Goal: Transaction & Acquisition: Purchase product/service

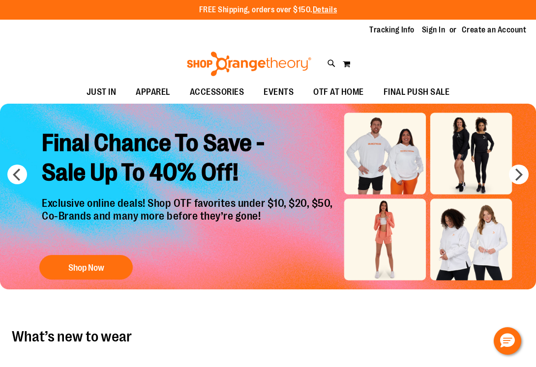
click at [436, 24] on div "Tracking Info Sign In Return to Procurement Create an Account" at bounding box center [268, 30] width 536 height 21
click at [435, 32] on link "Sign In" at bounding box center [434, 30] width 24 height 11
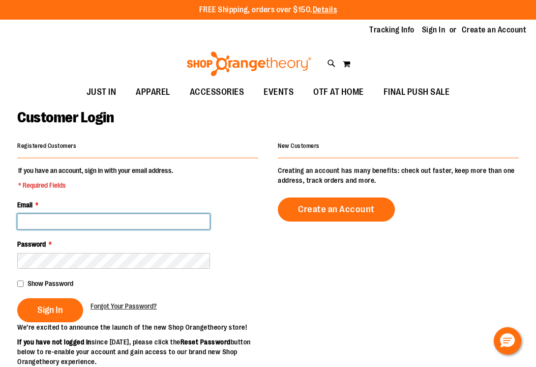
click at [107, 222] on input "Email *" at bounding box center [113, 222] width 193 height 16
type input "**********"
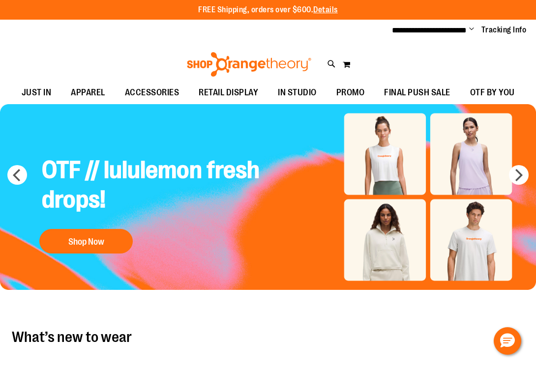
click at [372, 154] on img "Slide 1 of 7" at bounding box center [268, 197] width 536 height 186
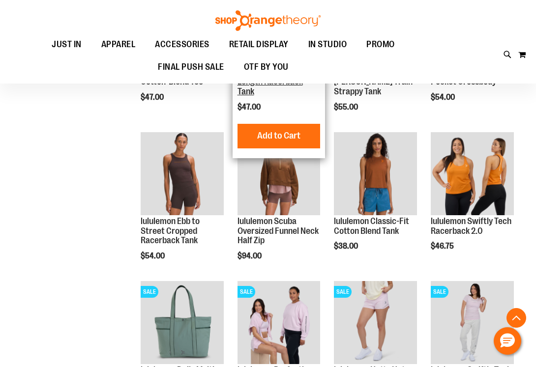
scroll to position [514, 0]
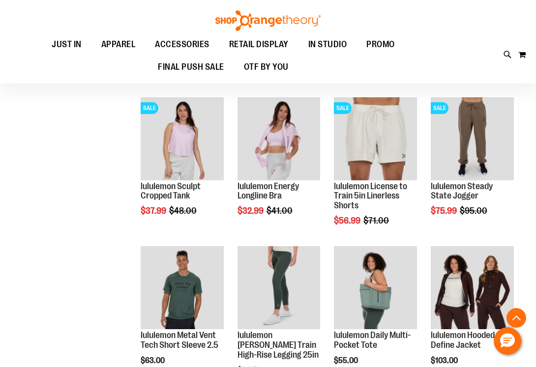
scroll to position [848, 0]
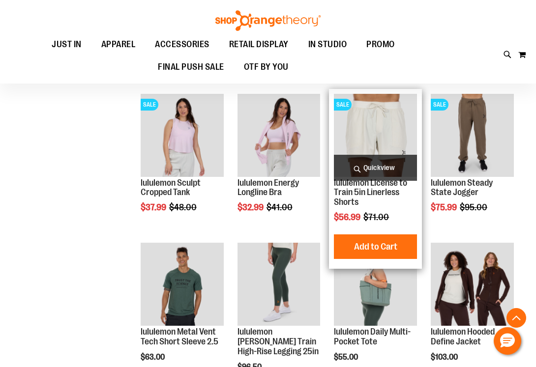
click at [391, 129] on img "product" at bounding box center [375, 135] width 83 height 83
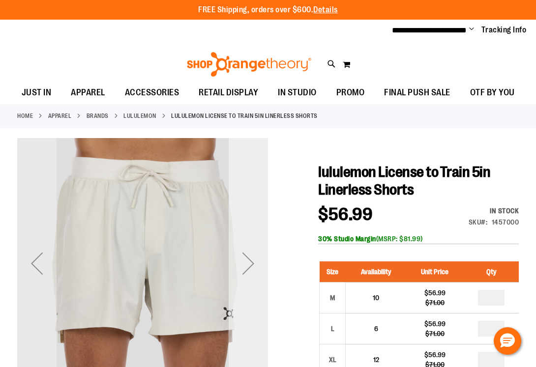
click at [256, 268] on div "Next" at bounding box center [248, 263] width 39 height 39
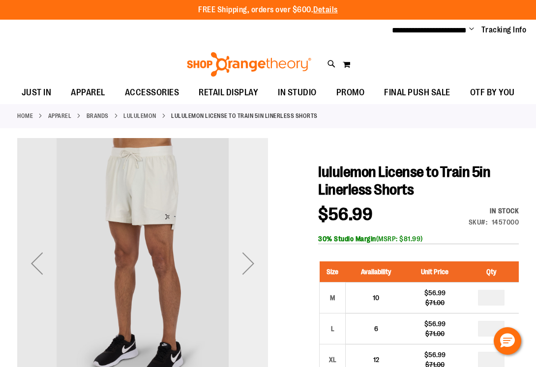
click at [250, 266] on div "Next" at bounding box center [248, 263] width 39 height 39
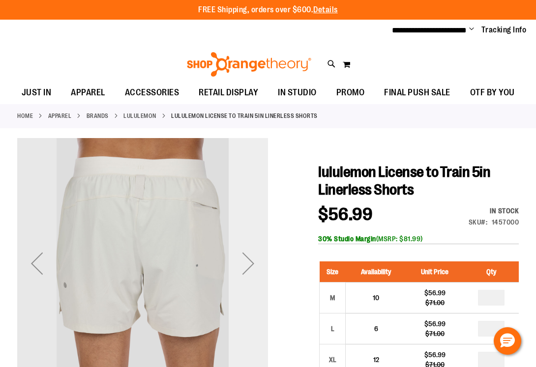
click at [250, 266] on div "Next" at bounding box center [248, 263] width 39 height 39
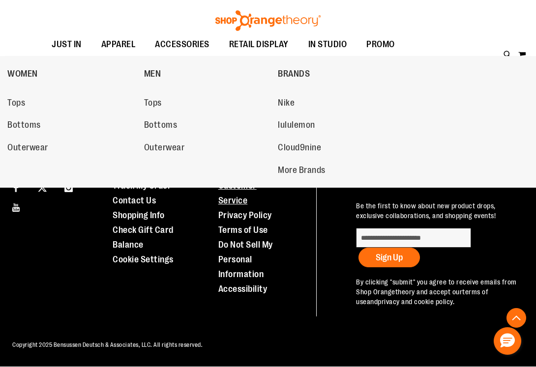
scroll to position [524, 0]
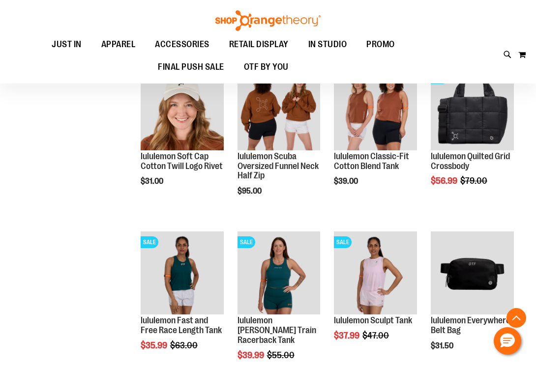
scroll to position [214, 0]
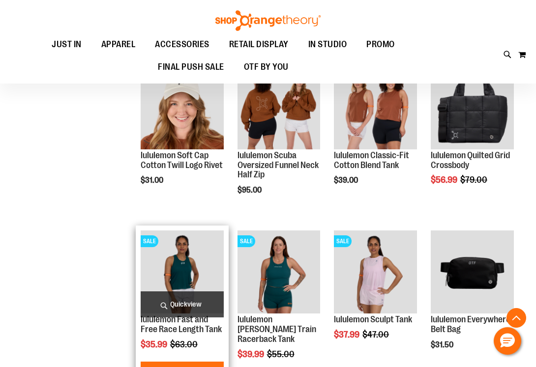
click at [184, 279] on img "product" at bounding box center [182, 272] width 83 height 83
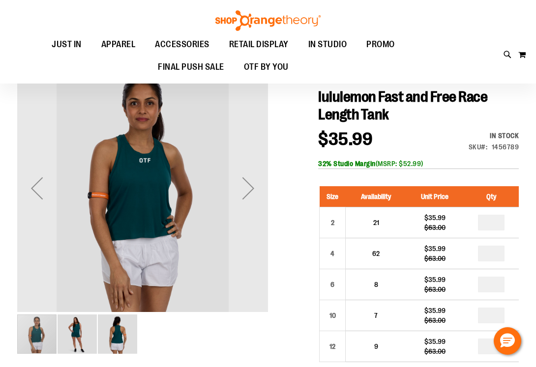
scroll to position [63, 0]
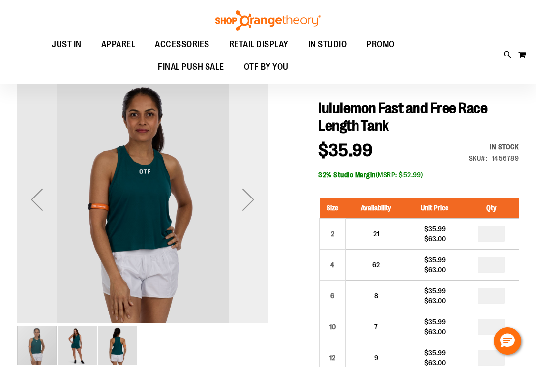
click at [249, 196] on div "Next" at bounding box center [248, 199] width 39 height 39
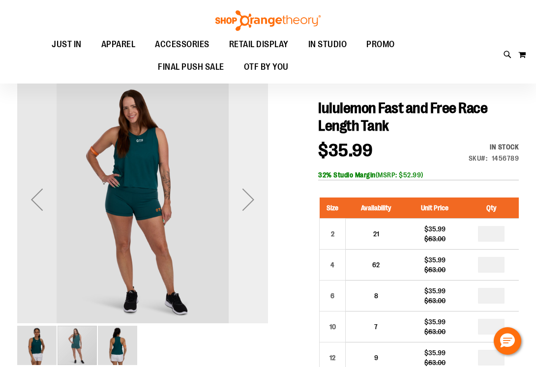
click at [249, 196] on div "Next" at bounding box center [248, 199] width 39 height 39
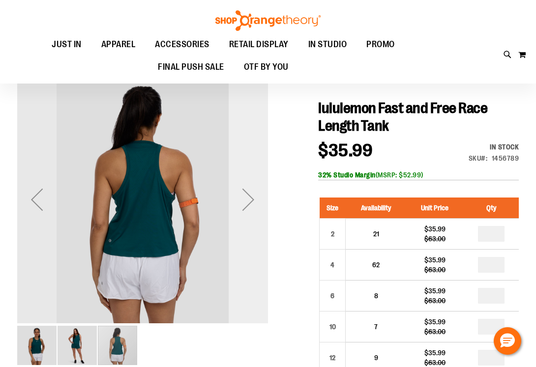
click at [249, 196] on div "Next" at bounding box center [248, 199] width 39 height 39
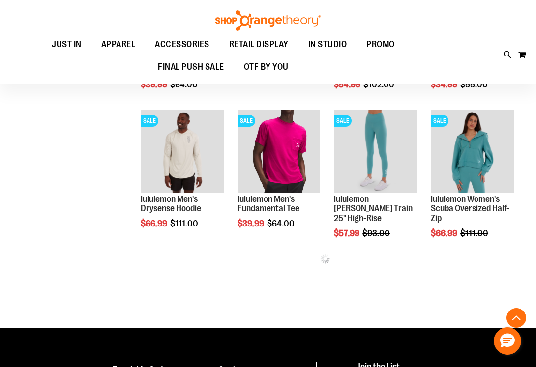
scroll to position [832, 0]
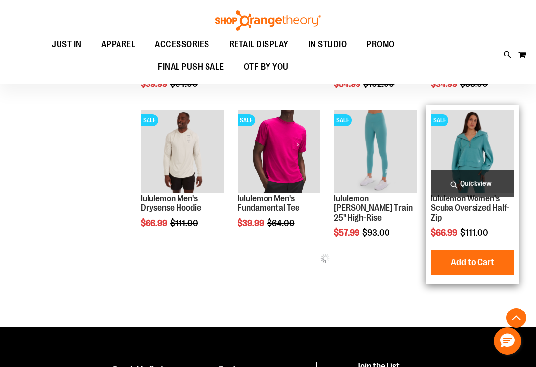
click at [495, 155] on img "product" at bounding box center [472, 151] width 83 height 83
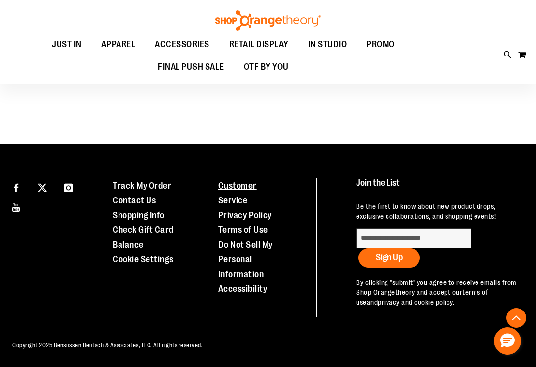
scroll to position [479, 0]
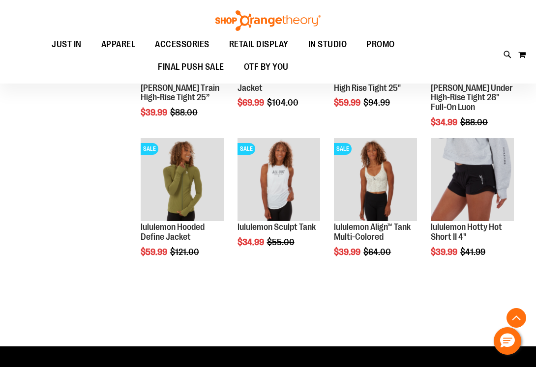
scroll to position [582, 0]
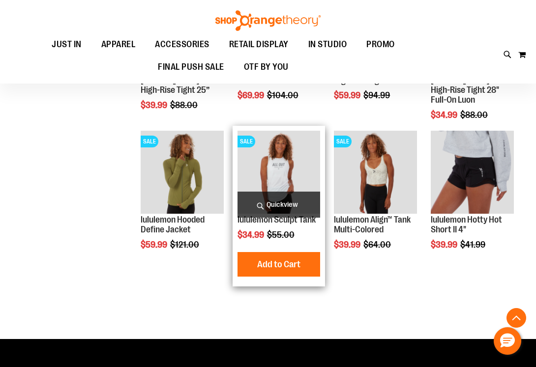
click at [276, 184] on img "product" at bounding box center [279, 172] width 83 height 83
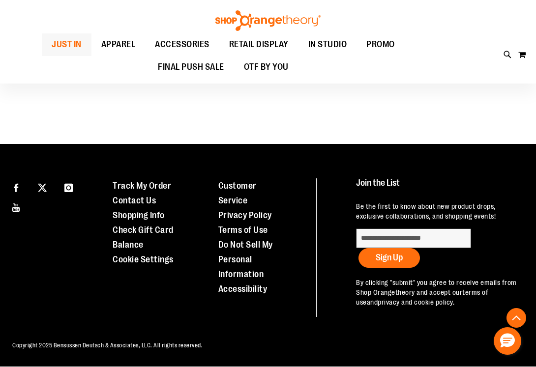
scroll to position [464, 0]
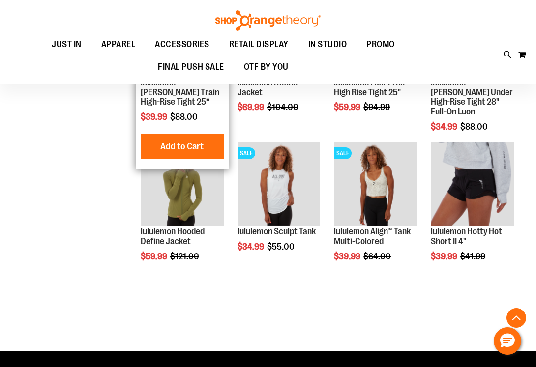
scroll to position [549, 0]
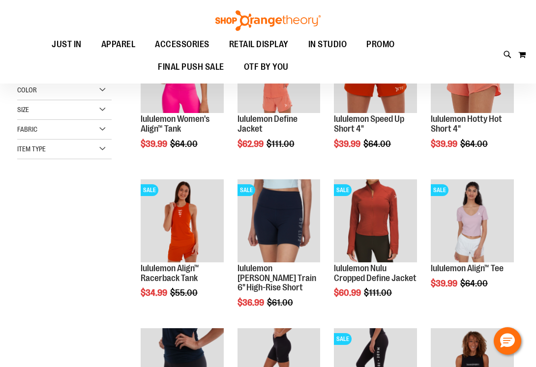
scroll to position [60, 0]
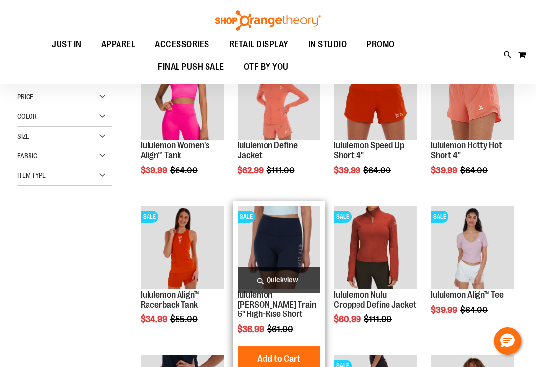
click at [275, 244] on img "product" at bounding box center [279, 247] width 83 height 83
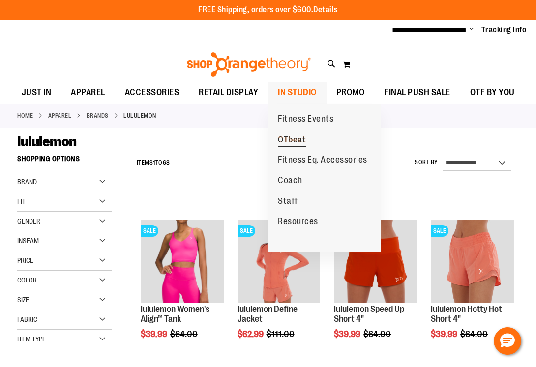
click at [300, 140] on span "OTbeat" at bounding box center [292, 141] width 28 height 12
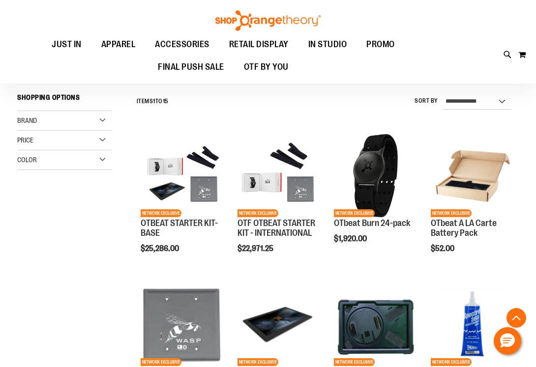
scroll to position [183, 0]
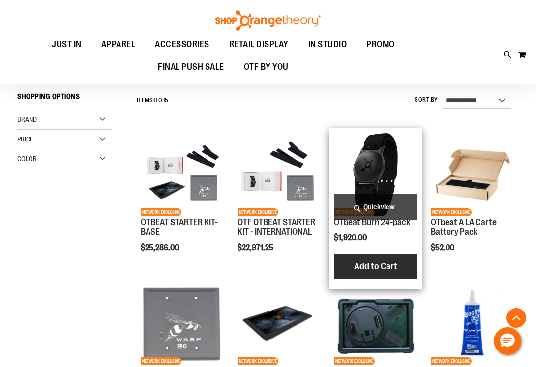
click at [365, 263] on span "Add to Cart" at bounding box center [375, 266] width 43 height 11
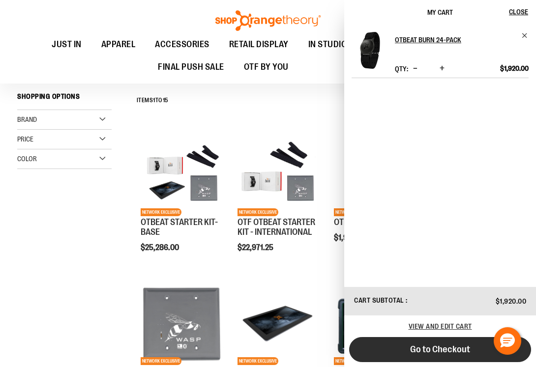
click at [422, 349] on span "Go to Checkout" at bounding box center [440, 349] width 60 height 11
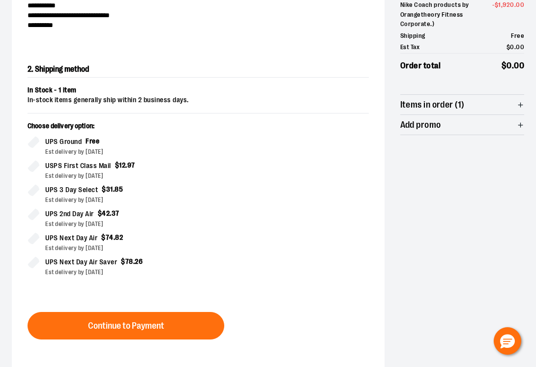
scroll to position [168, 0]
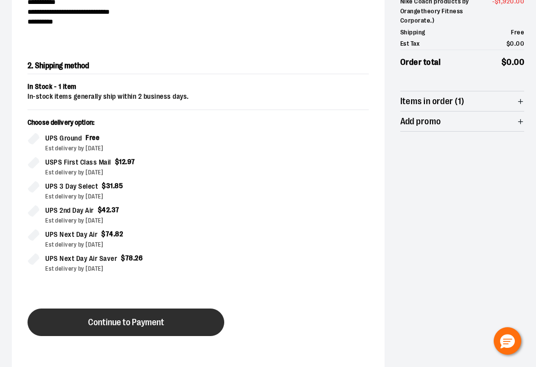
click at [120, 316] on button "Continue to Payment" at bounding box center [126, 323] width 197 height 28
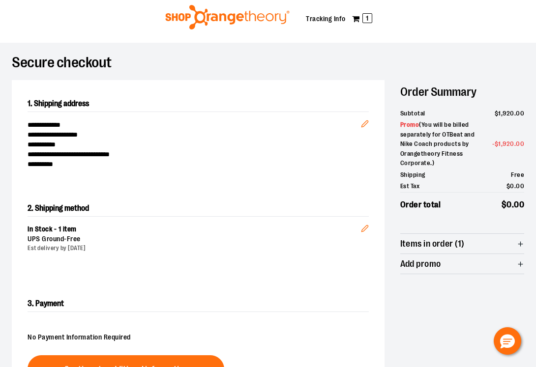
scroll to position [0, 0]
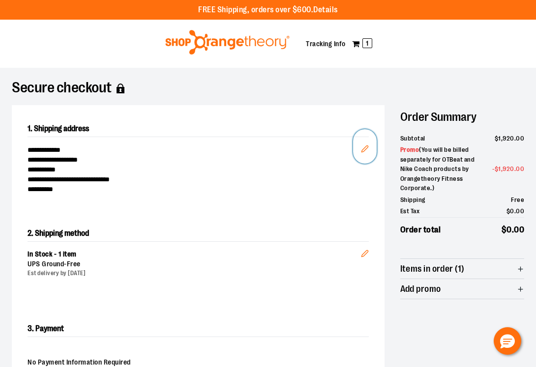
click at [363, 148] on icon "Edit" at bounding box center [365, 149] width 6 height 6
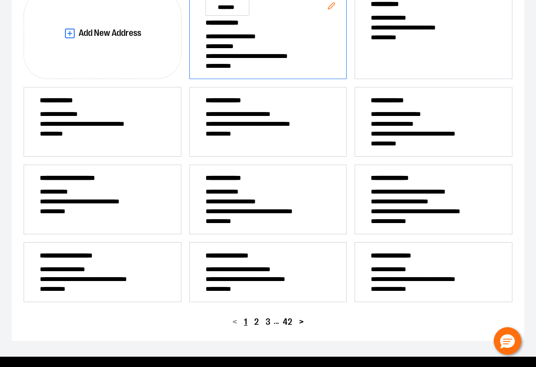
scroll to position [184, 0]
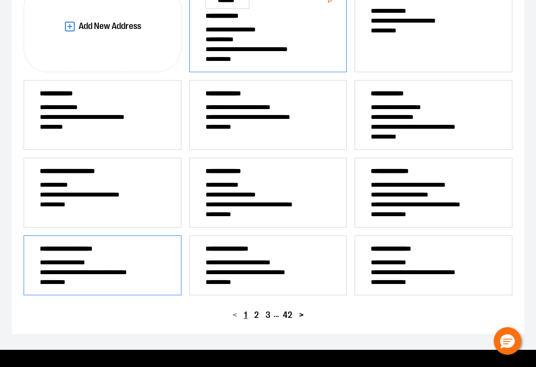
click at [129, 260] on span "**********" at bounding box center [102, 263] width 125 height 10
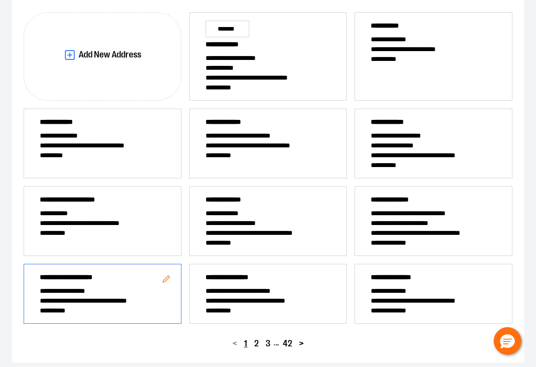
scroll to position [0, 0]
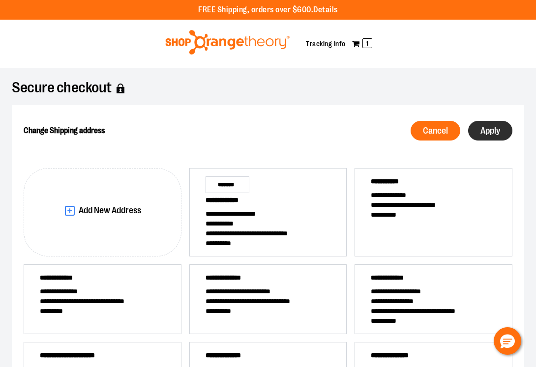
click at [488, 134] on span "Apply" at bounding box center [491, 130] width 20 height 9
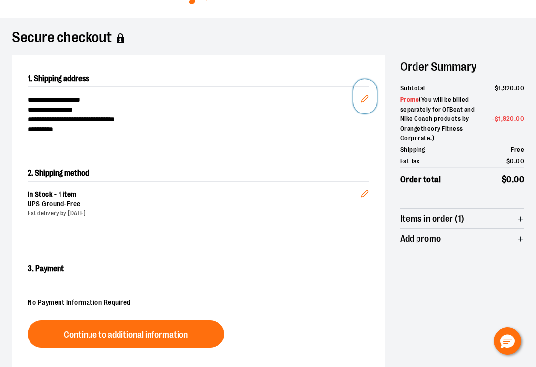
scroll to position [49, 0]
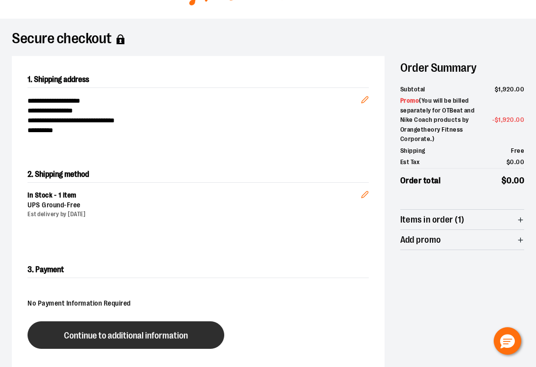
click at [142, 326] on button "Continue to additional information" at bounding box center [126, 336] width 197 height 28
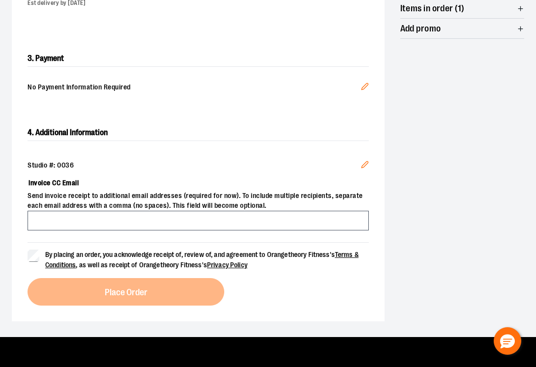
scroll to position [263, 0]
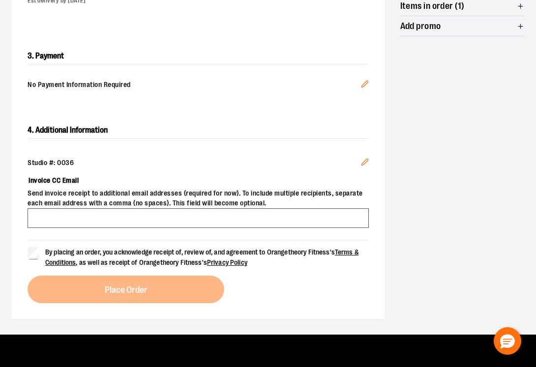
click at [365, 160] on icon "Edit" at bounding box center [365, 162] width 8 height 8
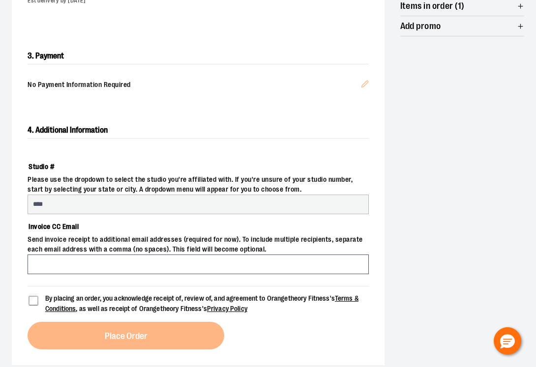
select select "***"
select select "********"
select select "****"
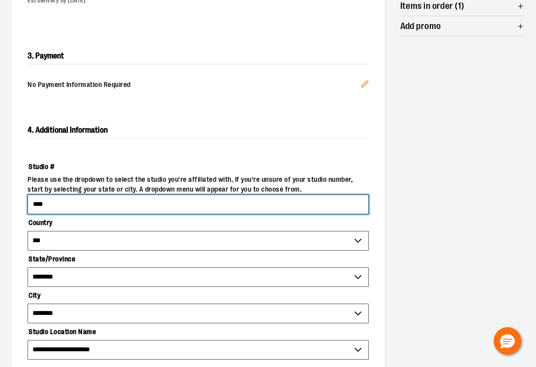
click at [78, 202] on input "****" at bounding box center [198, 205] width 341 height 20
drag, startPoint x: 78, startPoint y: 202, endPoint x: 1, endPoint y: 194, distance: 77.6
click at [1, 194] on div "**********" at bounding box center [268, 166] width 536 height 722
type input "****"
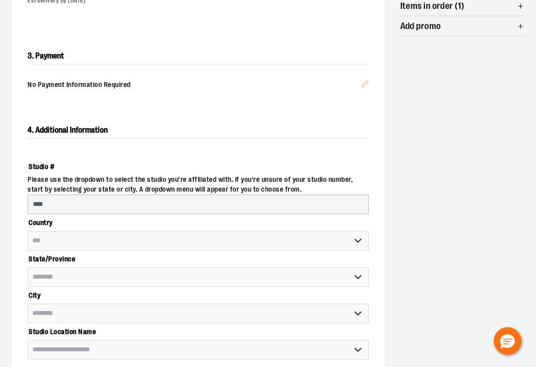
click at [98, 320] on span "**********" at bounding box center [198, 314] width 341 height 20
select select "**********"
select select "********"
select select "****"
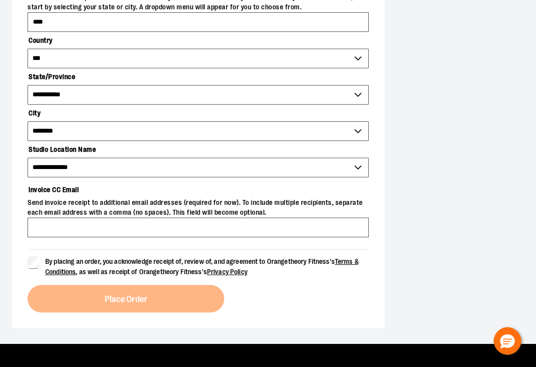
scroll to position [449, 0]
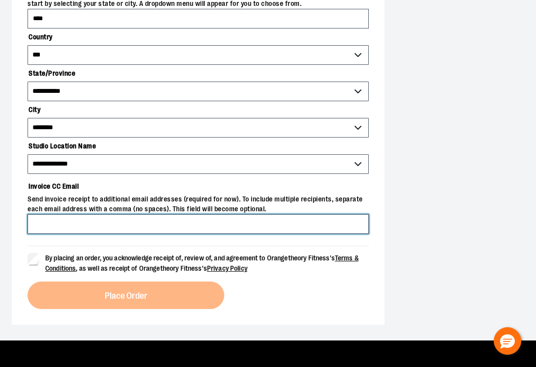
click at [89, 220] on input "Invoice CC Email" at bounding box center [198, 224] width 341 height 20
type input "**********"
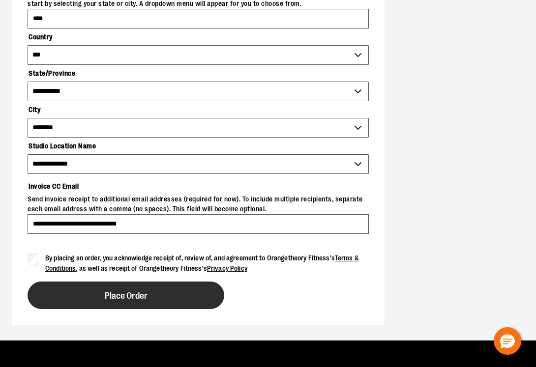
click at [134, 298] on span "Place Order" at bounding box center [126, 296] width 43 height 9
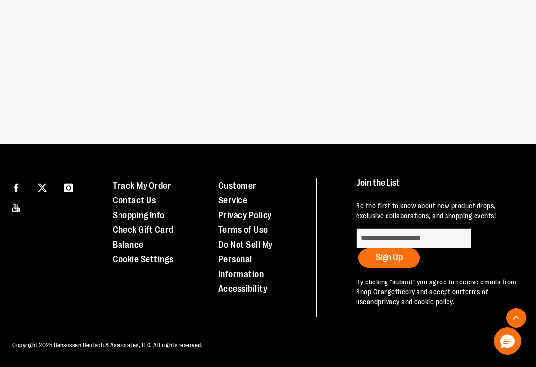
scroll to position [301, 0]
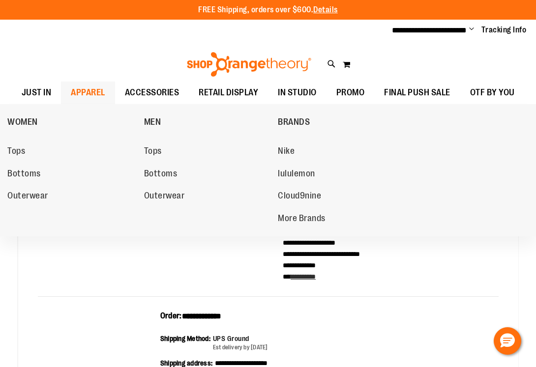
click at [90, 94] on span "APPAREL" at bounding box center [88, 93] width 34 height 22
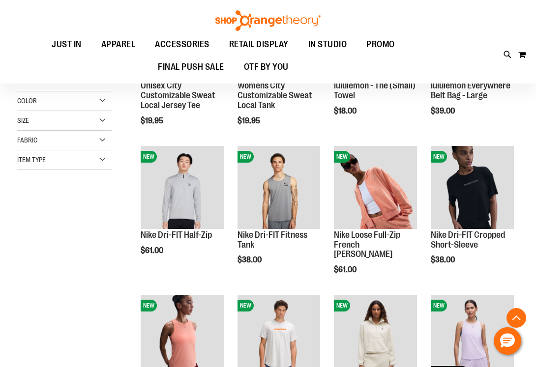
scroll to position [201, 0]
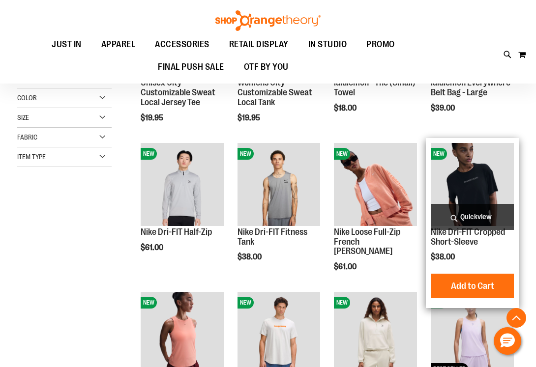
click at [485, 183] on img "product" at bounding box center [472, 184] width 83 height 83
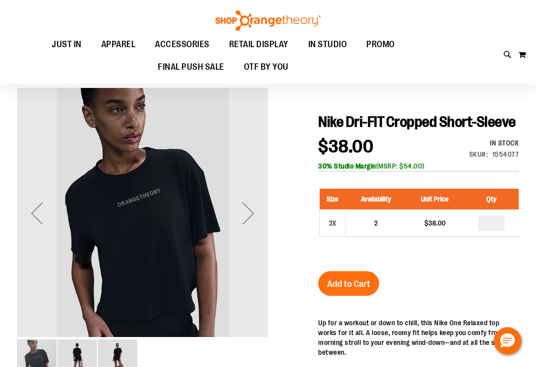
scroll to position [52, 0]
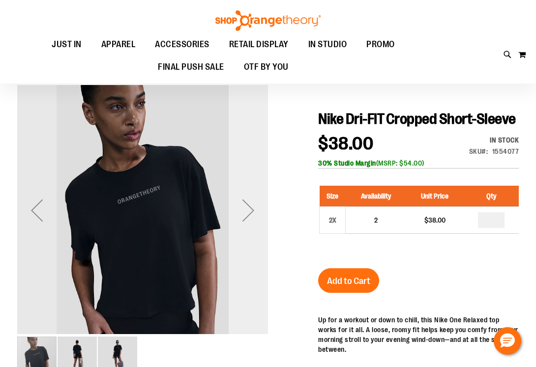
click at [249, 211] on div "Next" at bounding box center [248, 210] width 39 height 39
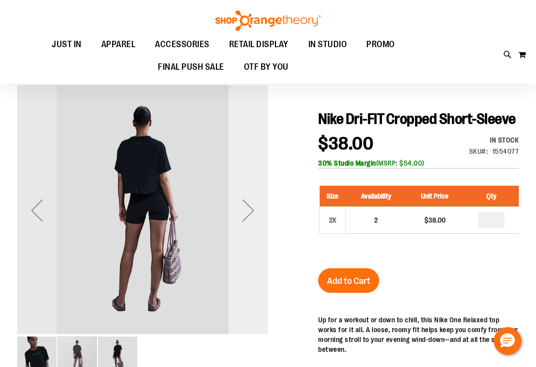
click at [249, 211] on div "Next" at bounding box center [248, 210] width 39 height 39
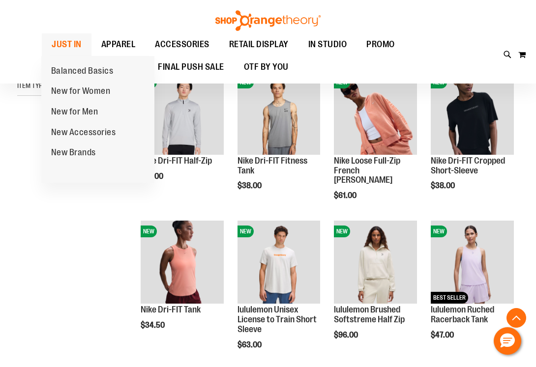
scroll to position [174, 0]
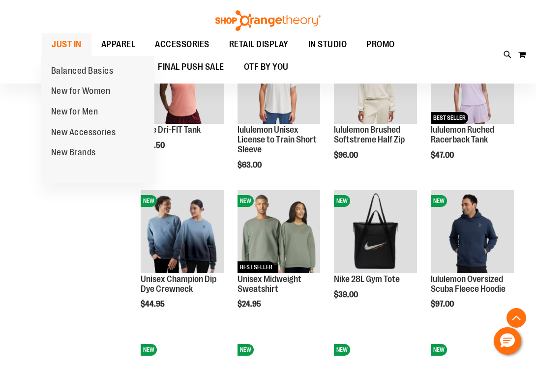
scroll to position [352, 0]
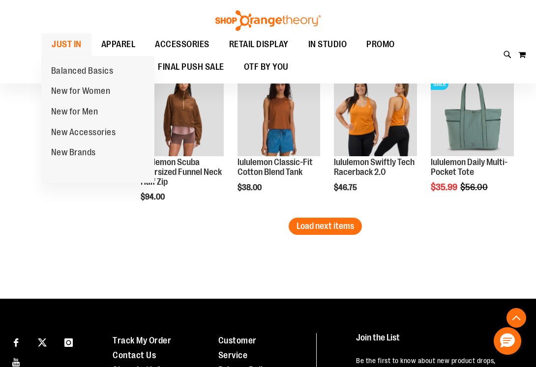
scroll to position [1214, 0]
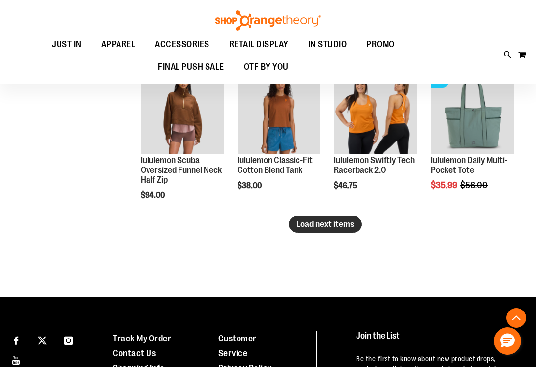
click at [312, 232] on button "Load next items" at bounding box center [325, 224] width 73 height 17
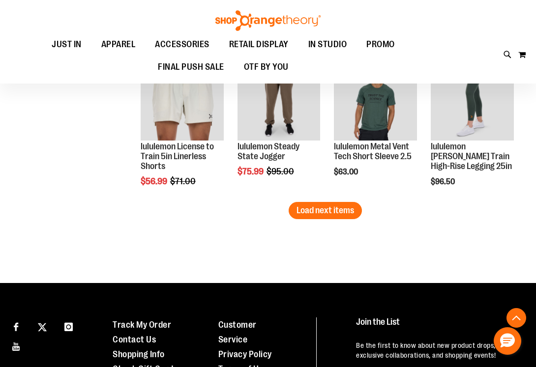
scroll to position [1667, 0]
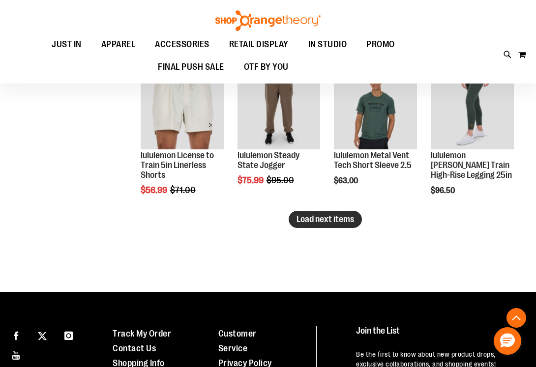
click at [327, 217] on span "Load next items" at bounding box center [326, 219] width 58 height 10
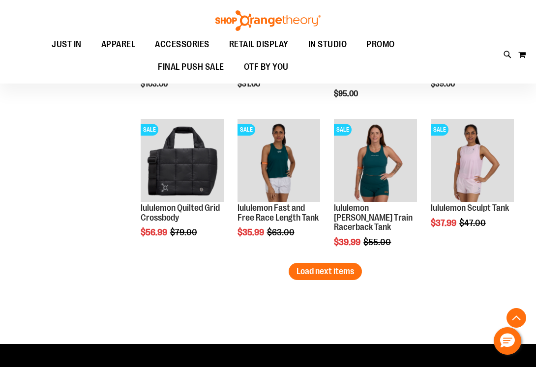
scroll to position [2065, 0]
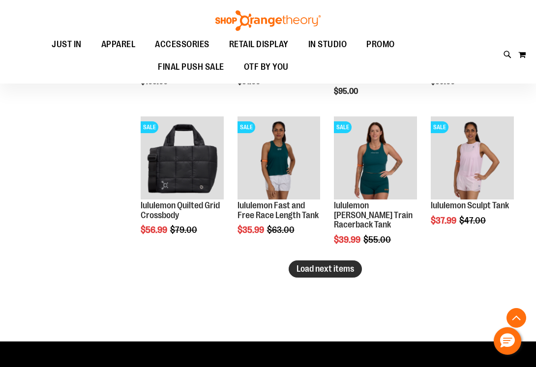
click at [321, 272] on span "Load next items" at bounding box center [326, 269] width 58 height 10
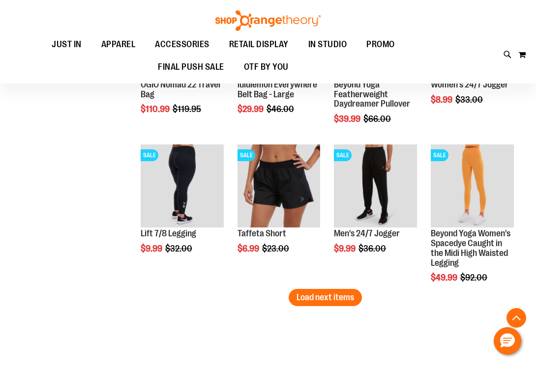
scroll to position [2487, 0]
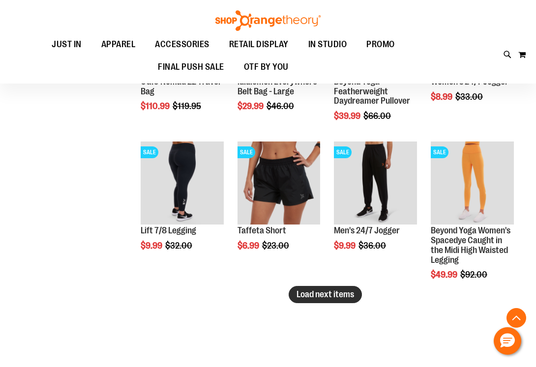
click at [336, 301] on button "Load next items" at bounding box center [325, 294] width 73 height 17
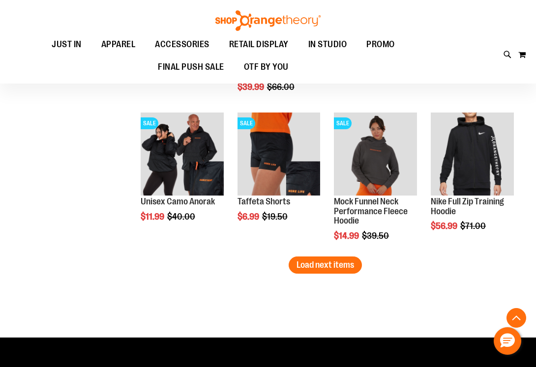
scroll to position [2966, 0]
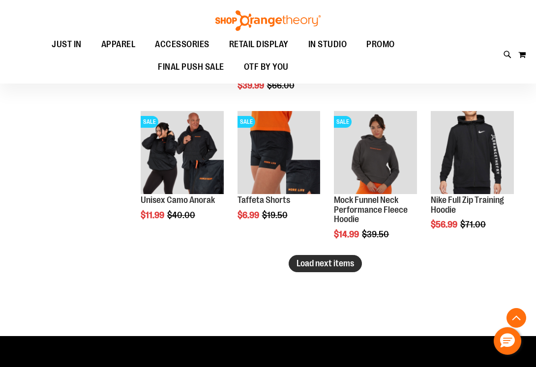
click at [328, 261] on span "Load next items" at bounding box center [326, 264] width 58 height 10
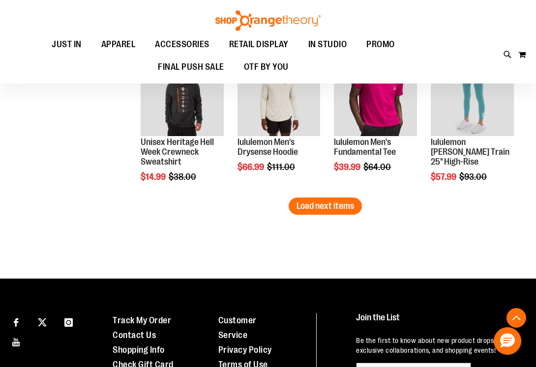
scroll to position [3473, 0]
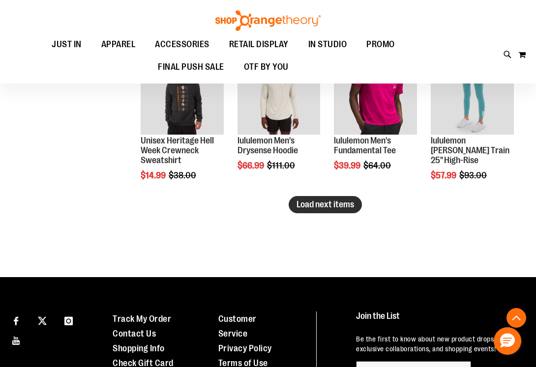
click at [318, 209] on span "Load next items" at bounding box center [326, 205] width 58 height 10
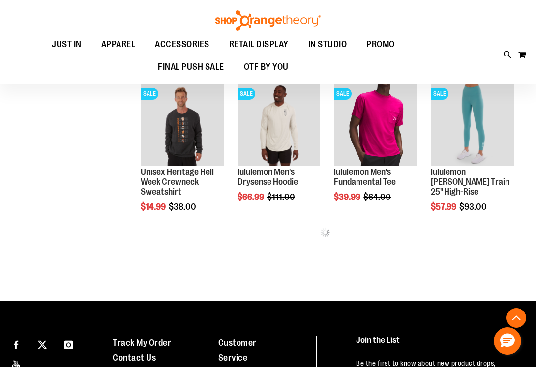
scroll to position [3441, 0]
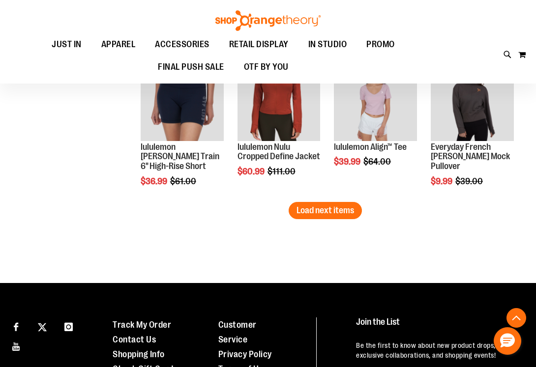
scroll to position [3917, 0]
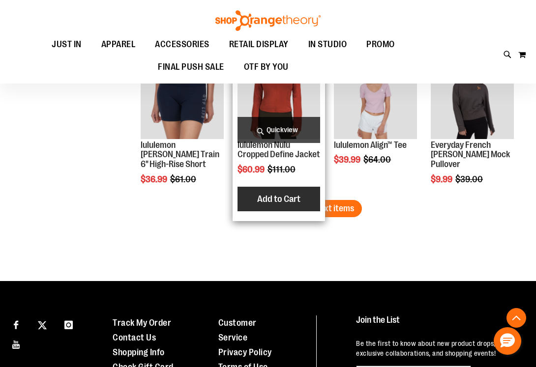
click at [319, 199] on button "Add to Cart" at bounding box center [279, 199] width 108 height 25
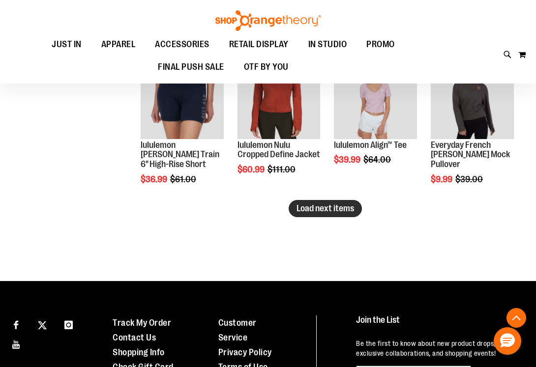
click at [339, 215] on button "Load next items" at bounding box center [325, 208] width 73 height 17
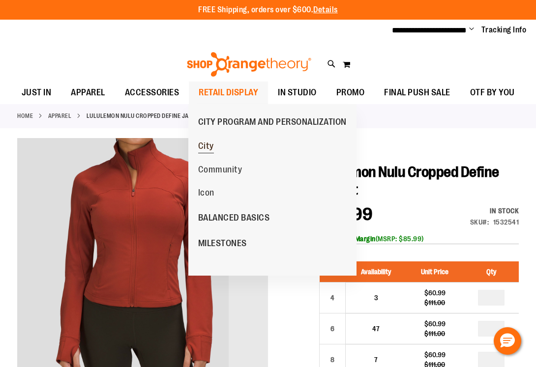
click at [204, 148] on span "City" at bounding box center [206, 147] width 16 height 12
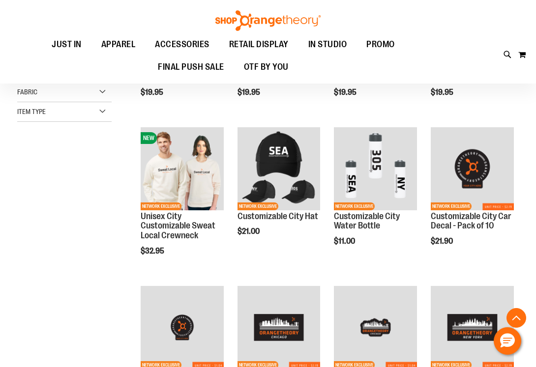
scroll to position [235, 0]
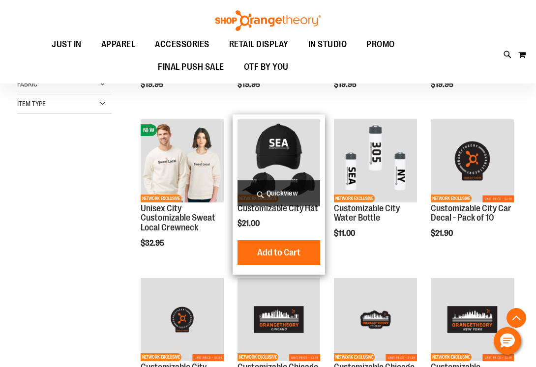
click at [283, 159] on img "product" at bounding box center [279, 161] width 83 height 83
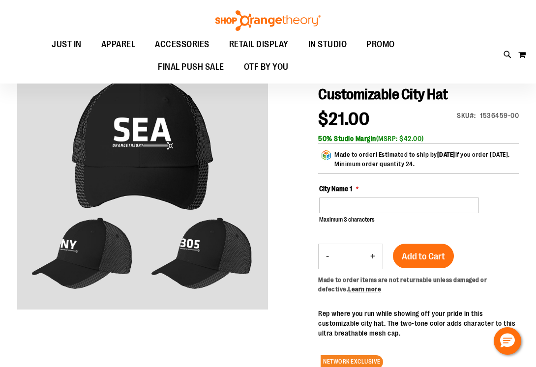
scroll to position [78, 0]
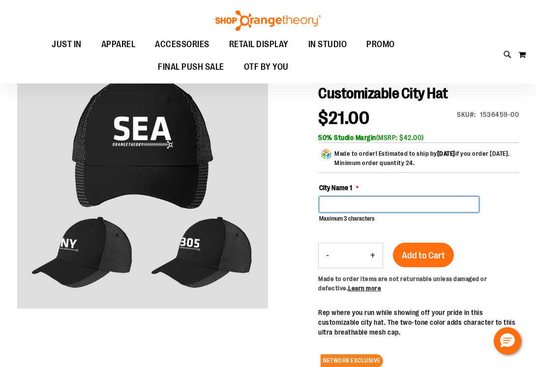
click at [333, 212] on input "City Name 1" at bounding box center [399, 205] width 160 height 16
type input "***"
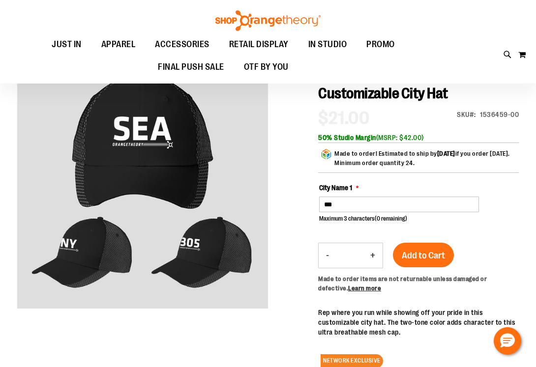
click at [291, 265] on div at bounding box center [268, 300] width 502 height 480
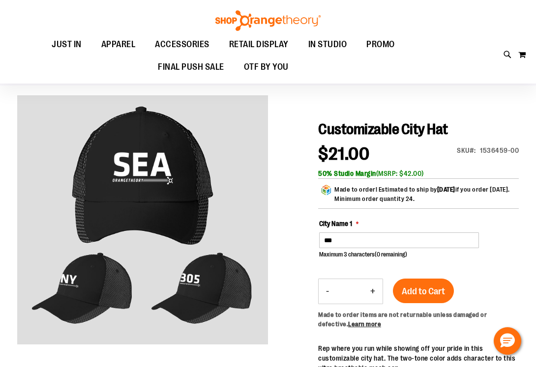
scroll to position [44, 0]
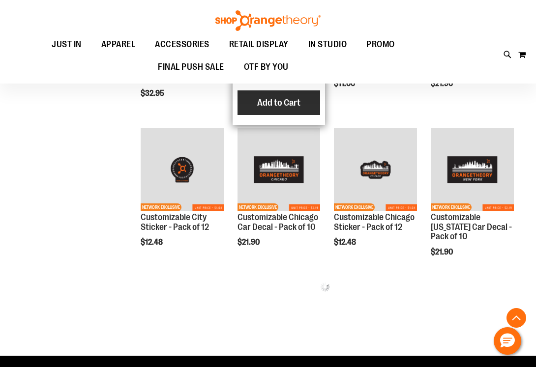
scroll to position [173, 0]
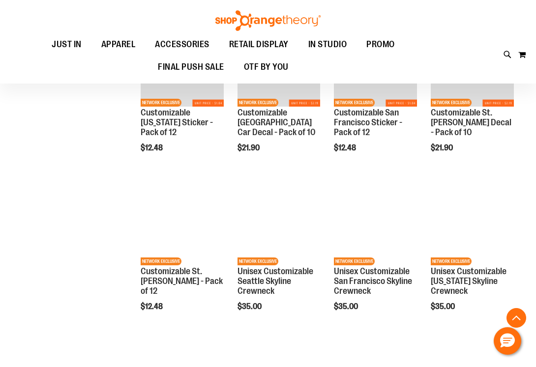
scroll to position [547, 0]
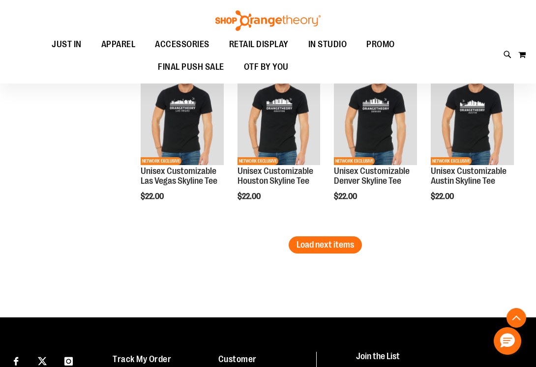
scroll to position [1222, 0]
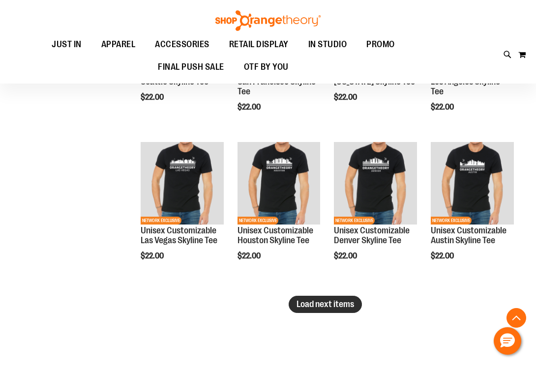
click at [343, 306] on span "Load next items" at bounding box center [326, 305] width 58 height 10
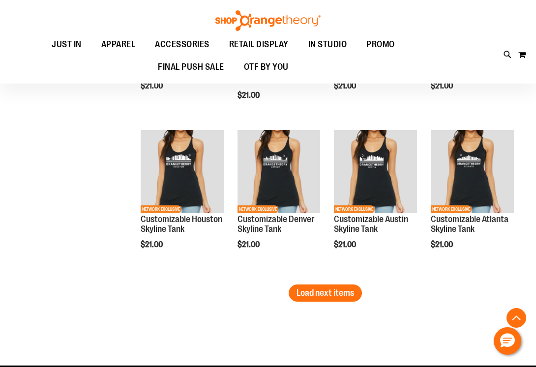
scroll to position [1628, 0]
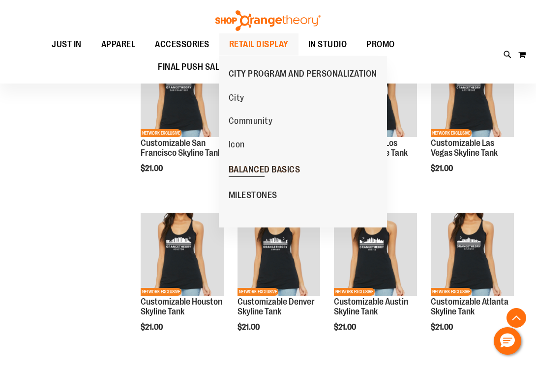
click at [247, 170] on span "BALANCED BASICS" at bounding box center [265, 171] width 72 height 12
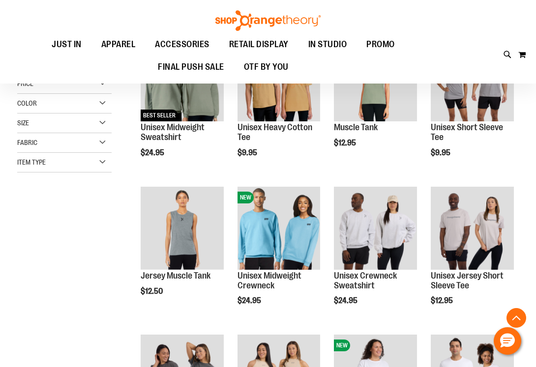
scroll to position [158, 0]
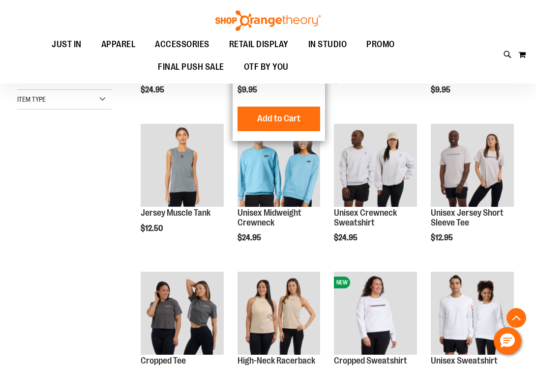
scroll to position [216, 0]
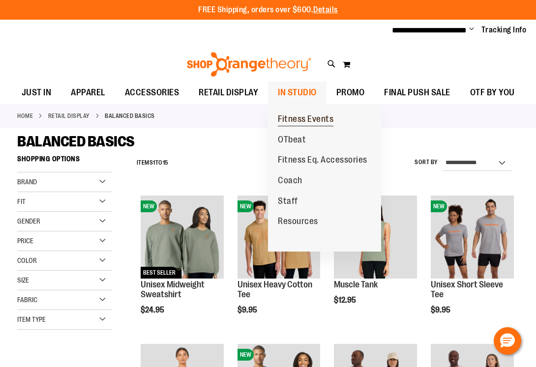
click at [297, 121] on span "Fitness Events" at bounding box center [306, 120] width 56 height 12
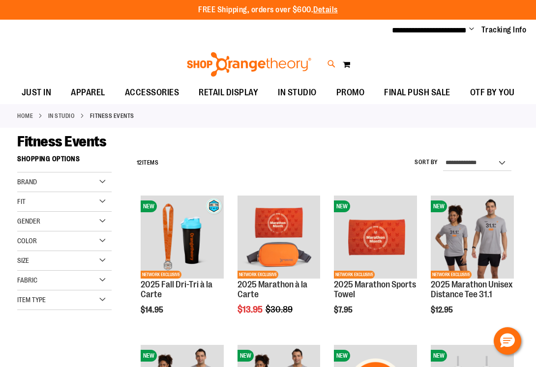
click at [330, 60] on icon at bounding box center [332, 64] width 8 height 11
type input "*********"
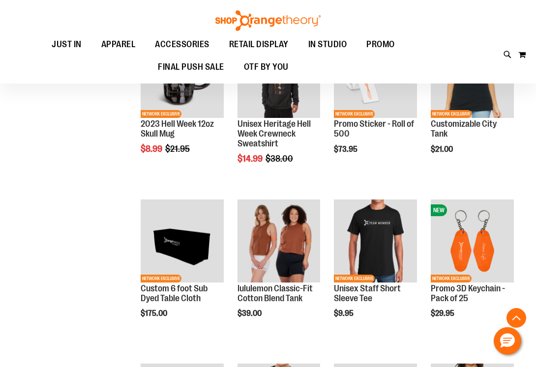
scroll to position [353, 0]
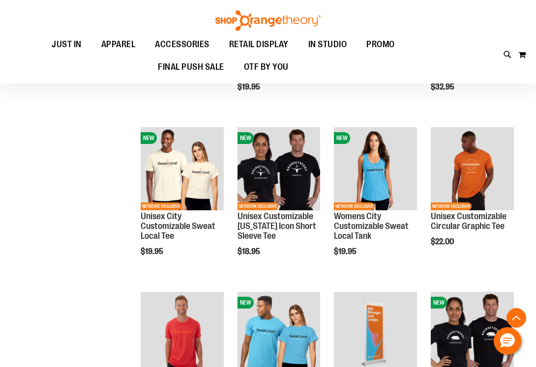
scroll to position [2724, 0]
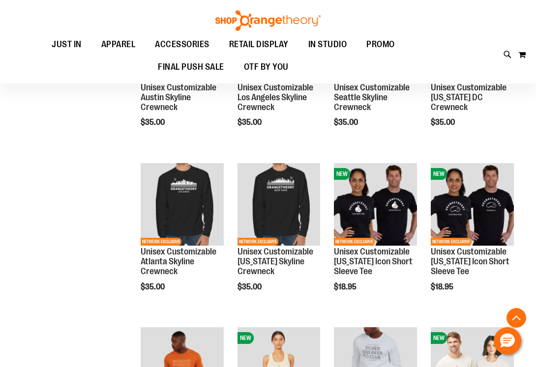
scroll to position [2360, 0]
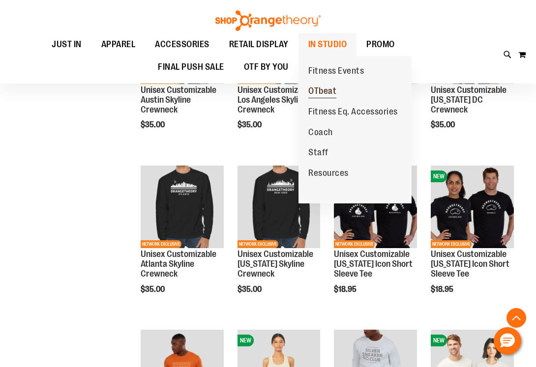
click at [324, 91] on span "OTbeat" at bounding box center [322, 92] width 28 height 12
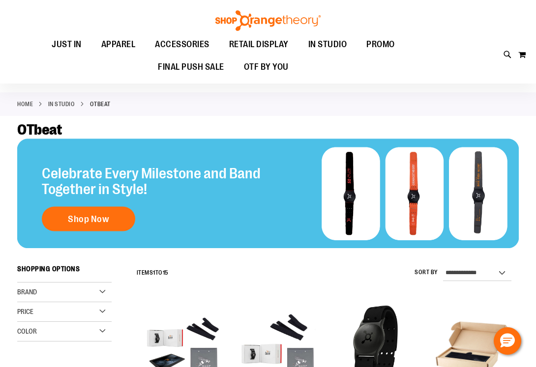
scroll to position [15, 0]
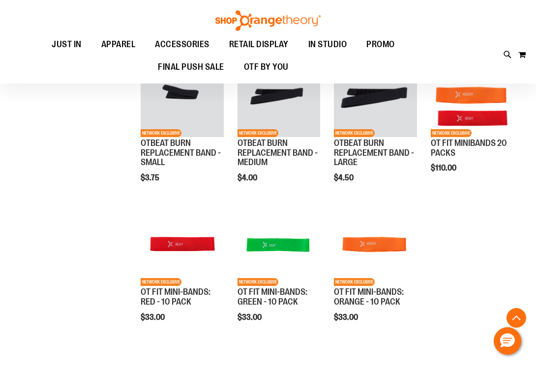
scroll to position [568, 0]
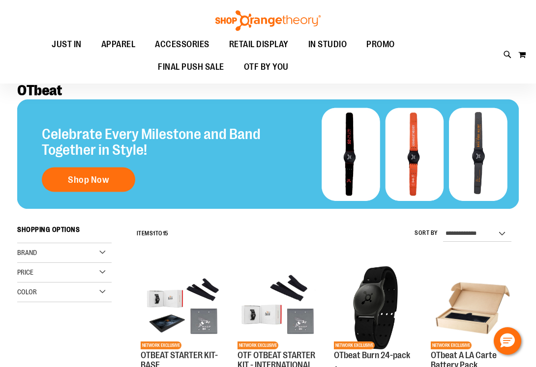
scroll to position [49, 0]
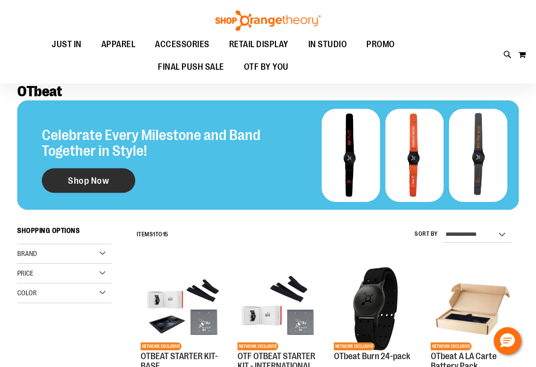
click at [108, 182] on span "Shop Now" at bounding box center [88, 181] width 41 height 11
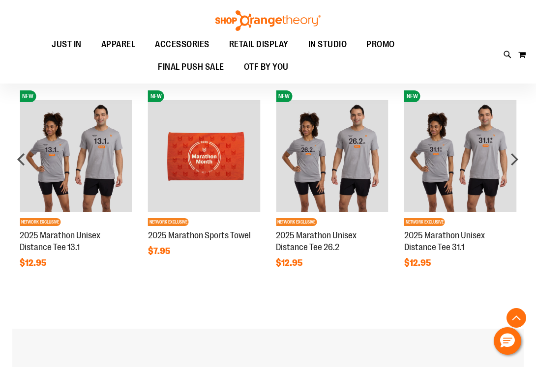
scroll to position [775, 0]
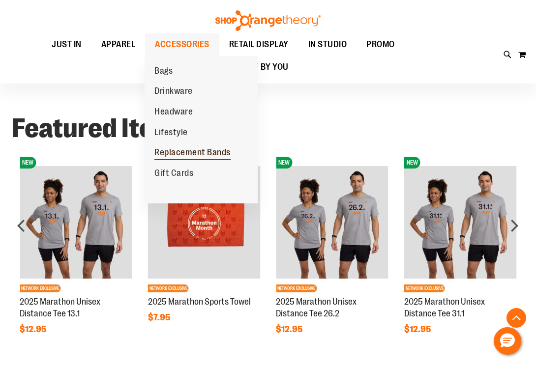
click at [172, 153] on span "Replacement Bands" at bounding box center [192, 154] width 76 height 12
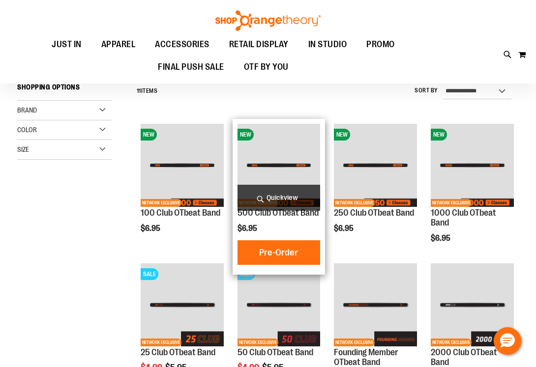
scroll to position [69, 0]
